Goal: Communication & Community: Answer question/provide support

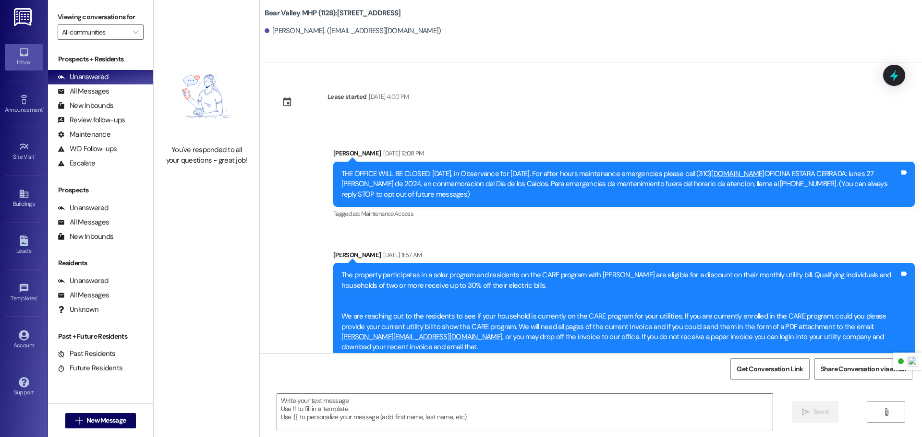
scroll to position [8606, 0]
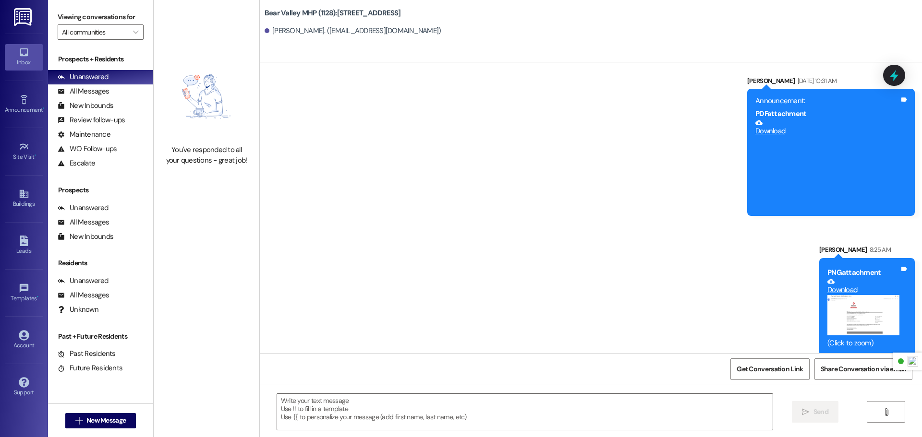
click at [24, 12] on img at bounding box center [24, 17] width 20 height 18
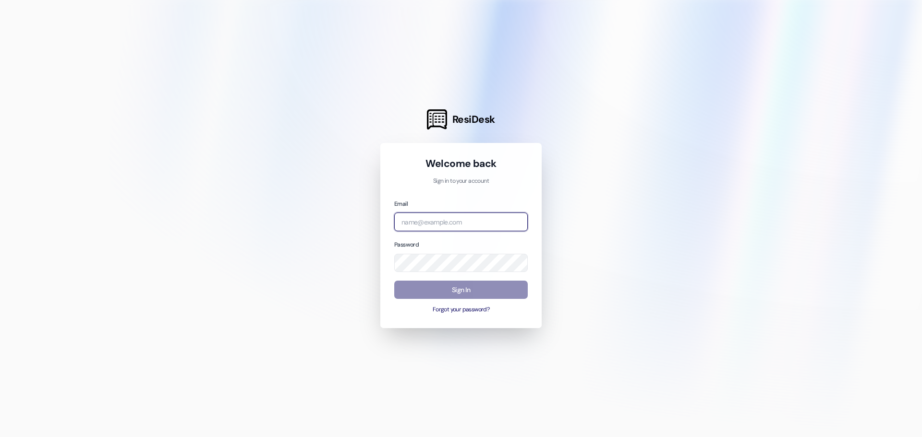
type input "[PERSON_NAME][EMAIL_ADDRESS][DOMAIN_NAME]"
click at [432, 288] on button "Sign In" at bounding box center [460, 290] width 133 height 19
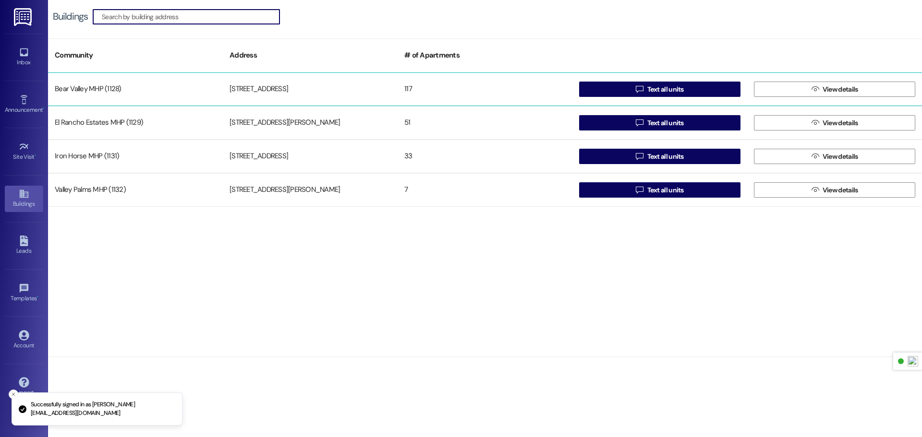
click at [153, 83] on div "Bear Valley MHP (1128)" at bounding box center [135, 89] width 175 height 19
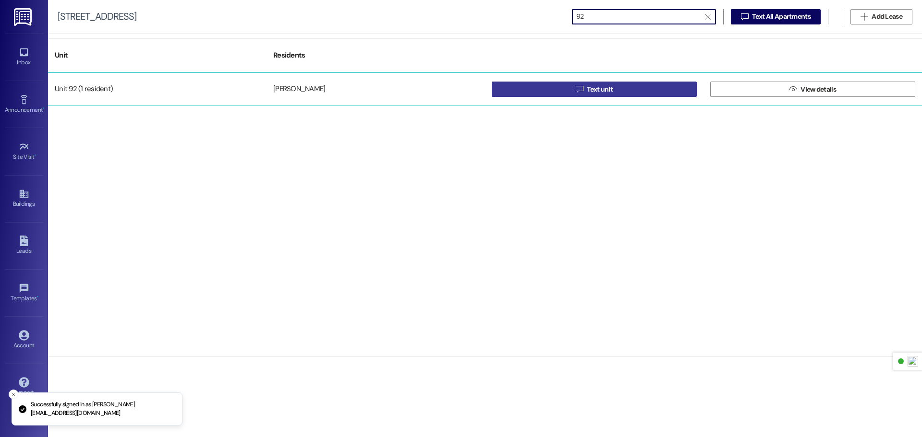
type input "92"
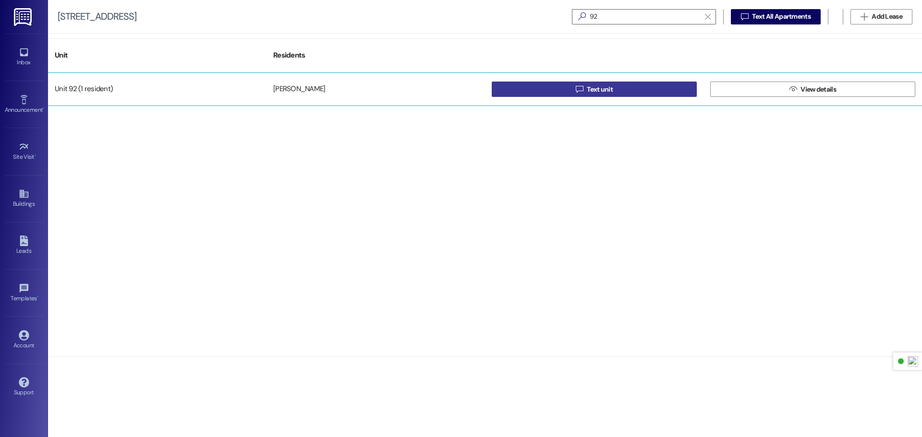
click at [612, 93] on span "Text unit" at bounding box center [600, 89] width 26 height 10
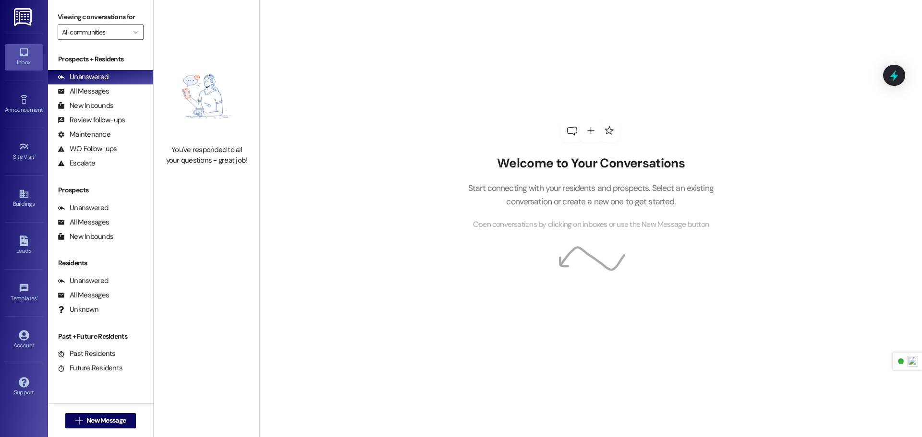
click at [25, 22] on img at bounding box center [24, 17] width 20 height 18
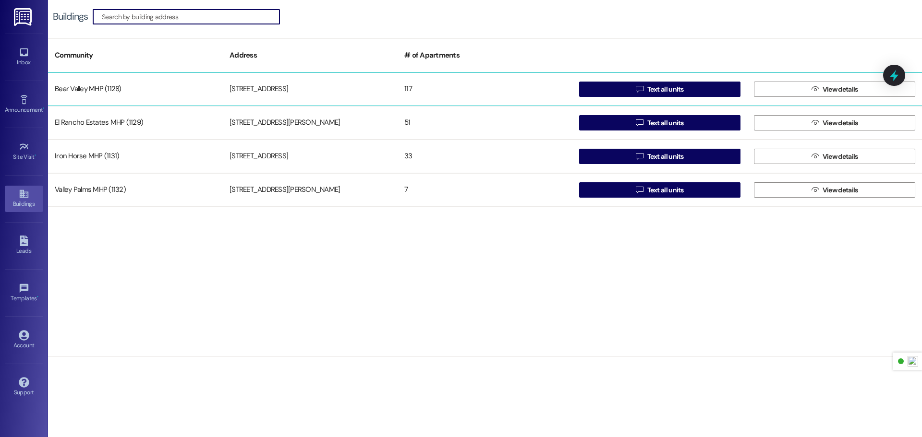
click at [143, 96] on div "Bear Valley MHP (1128)" at bounding box center [135, 89] width 175 height 19
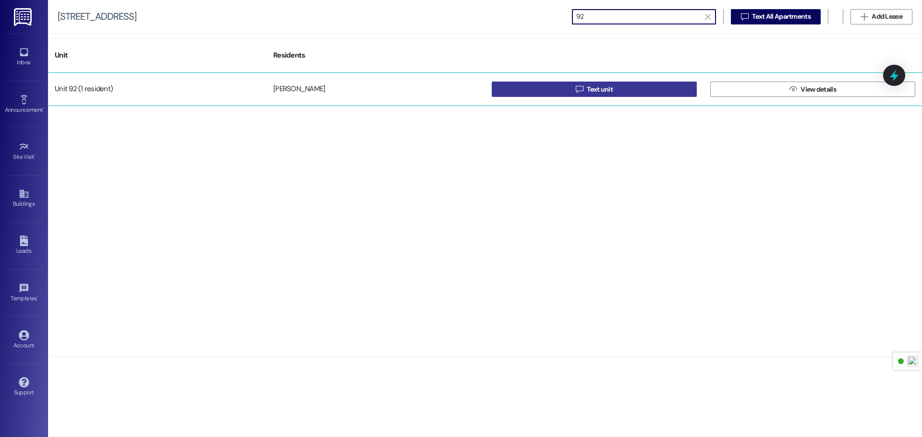
type input "92"
click at [503, 90] on button " Text unit" at bounding box center [594, 89] width 205 height 15
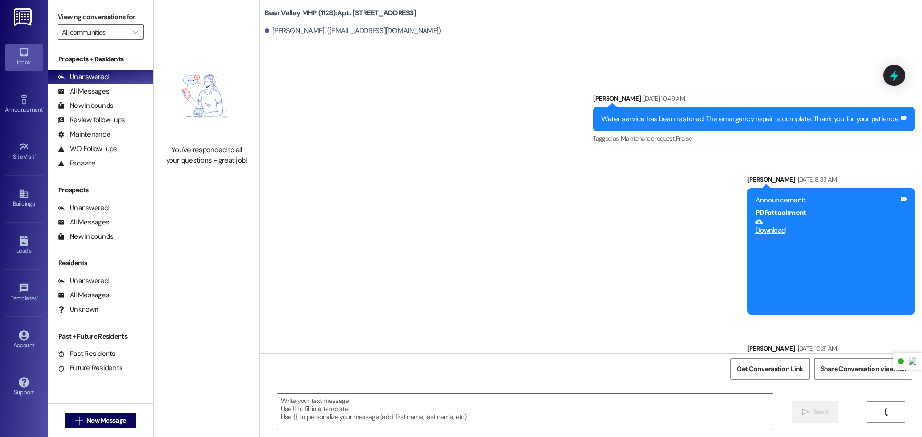
scroll to position [5450, 0]
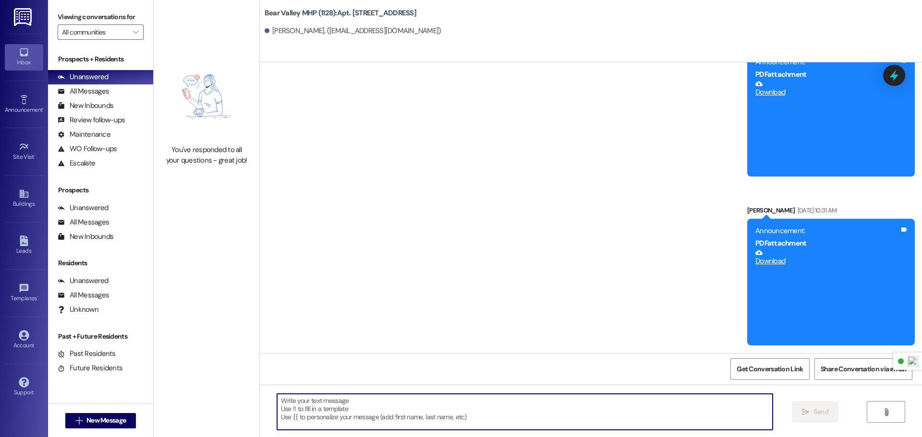
click at [452, 404] on textarea at bounding box center [524, 412] width 495 height 36
type textarea "Good morning, are you missing a dog?"
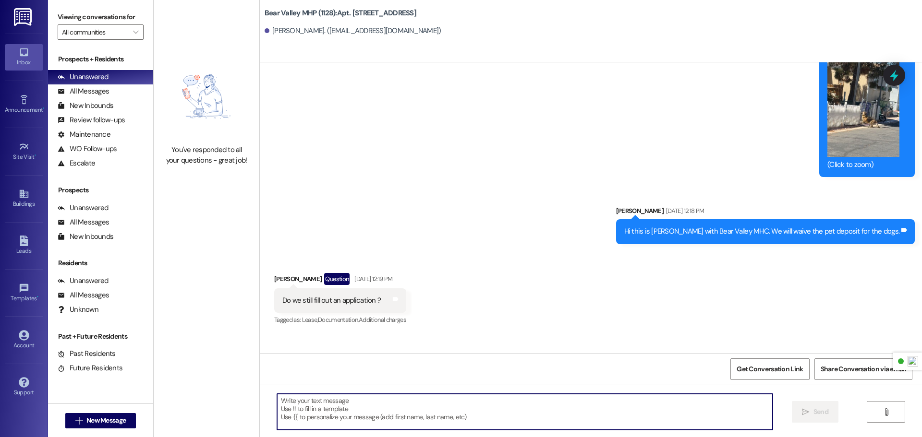
scroll to position [3660, 0]
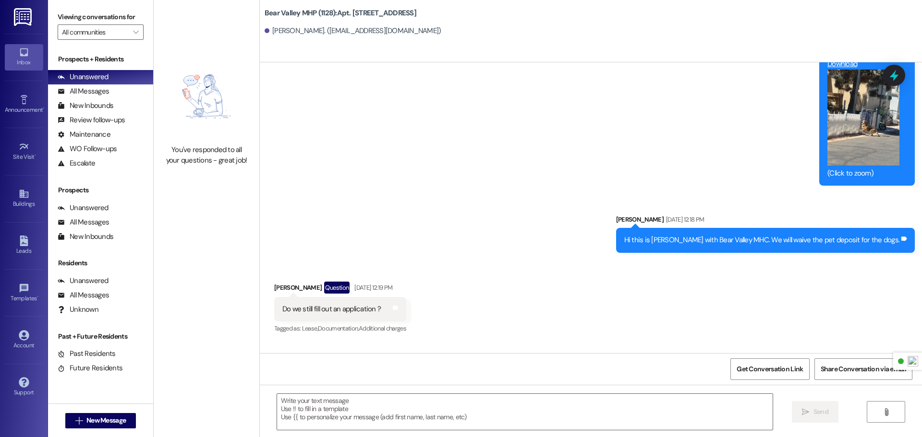
click at [30, 14] on img at bounding box center [24, 17] width 20 height 18
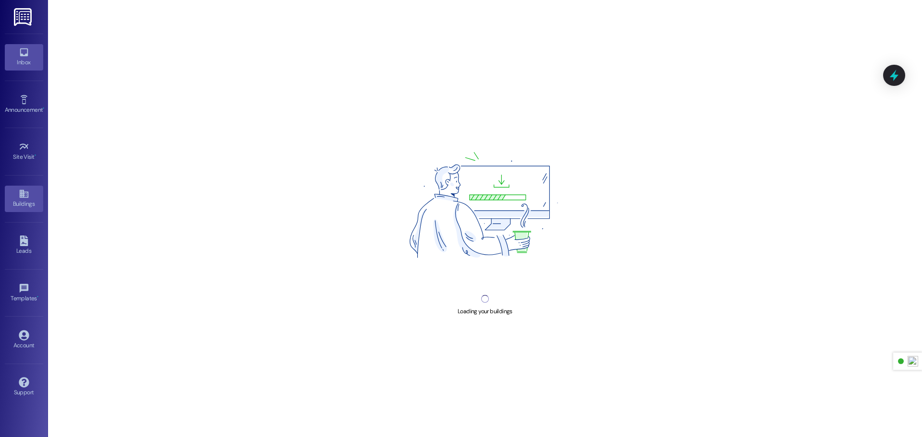
click at [29, 64] on div "Inbox" at bounding box center [24, 63] width 48 height 10
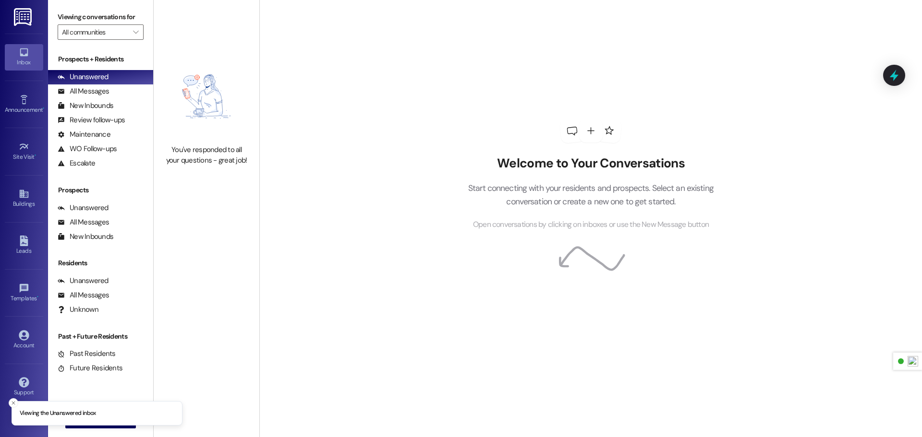
click at [33, 9] on img at bounding box center [24, 17] width 20 height 18
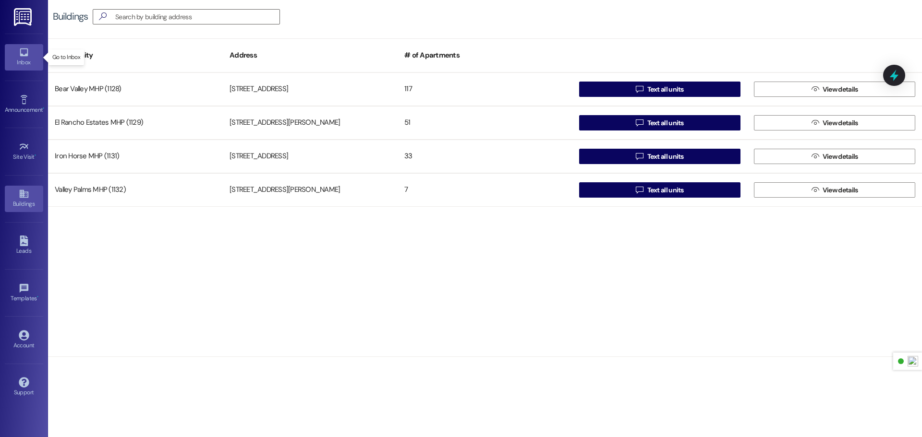
click at [22, 55] on icon at bounding box center [24, 52] width 8 height 8
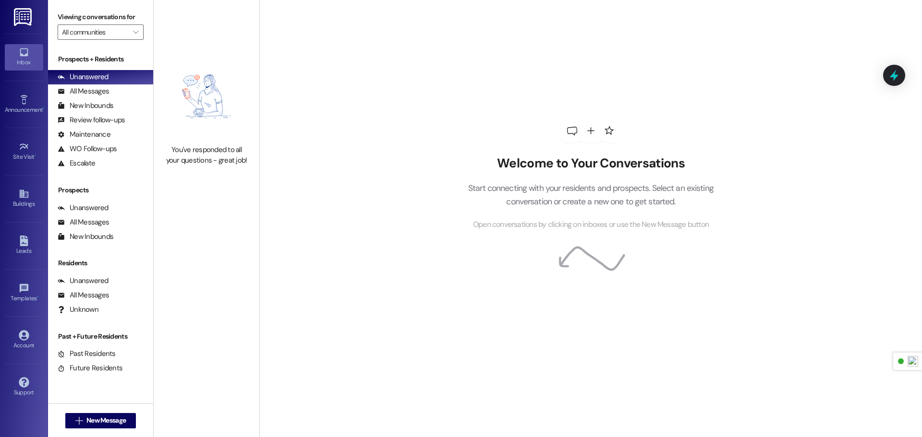
click at [21, 16] on img at bounding box center [24, 17] width 20 height 18
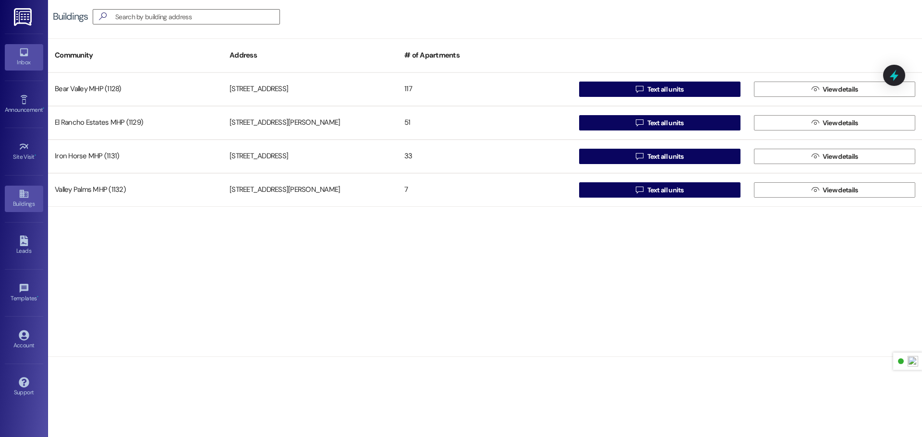
click at [21, 57] on icon at bounding box center [24, 52] width 11 height 11
